Goal: Navigation & Orientation: Find specific page/section

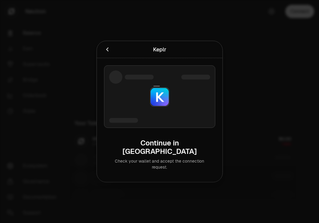
scroll to position [48, 0]
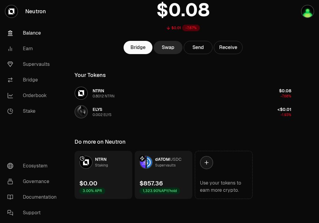
click at [171, 168] on div "Supervaults" at bounding box center [165, 165] width 20 height 6
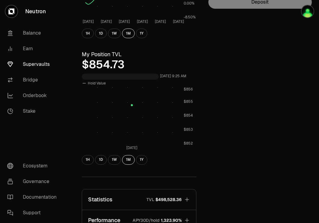
scroll to position [244, 0]
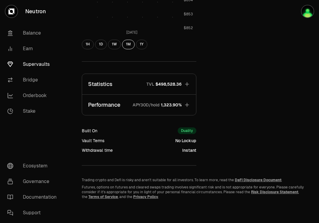
click at [183, 105] on button "Performance APY30D/hold 1,323.90%" at bounding box center [139, 105] width 114 height 20
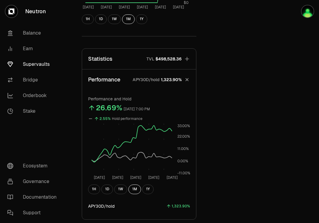
scroll to position [267, 0]
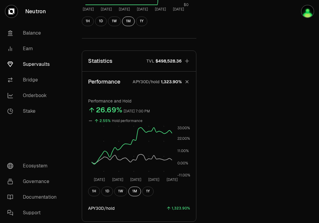
click at [177, 57] on button "Statistics TVL $498,528.36" at bounding box center [139, 61] width 114 height 20
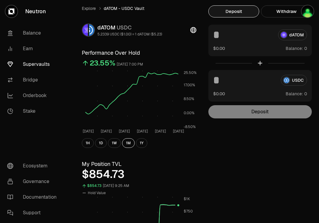
scroll to position [18, 0]
click at [32, 31] on link "Balance" at bounding box center [33, 33] width 63 height 16
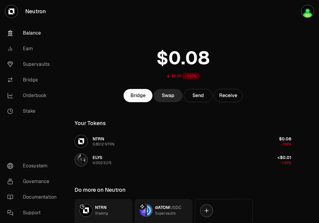
scroll to position [48, 0]
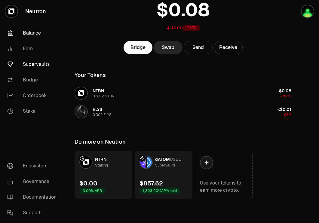
click at [44, 65] on link "Supervaults" at bounding box center [33, 65] width 63 height 16
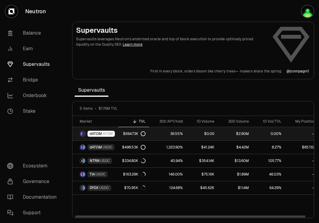
scroll to position [0, 6]
